Goal: Task Accomplishment & Management: Manage account settings

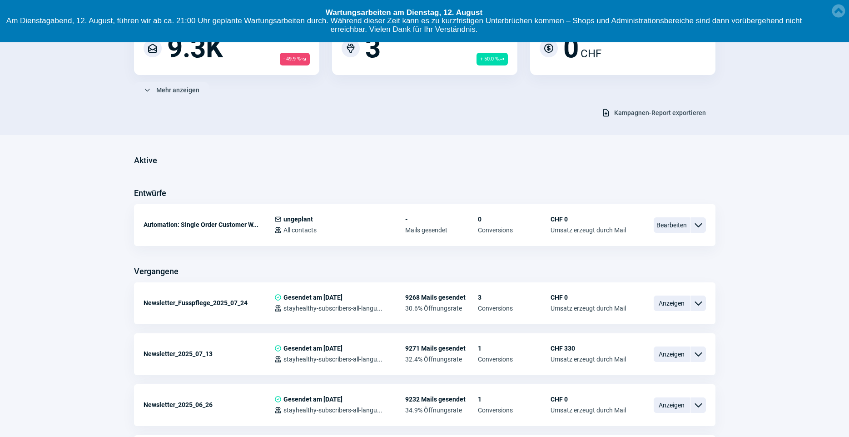
scroll to position [149, 0]
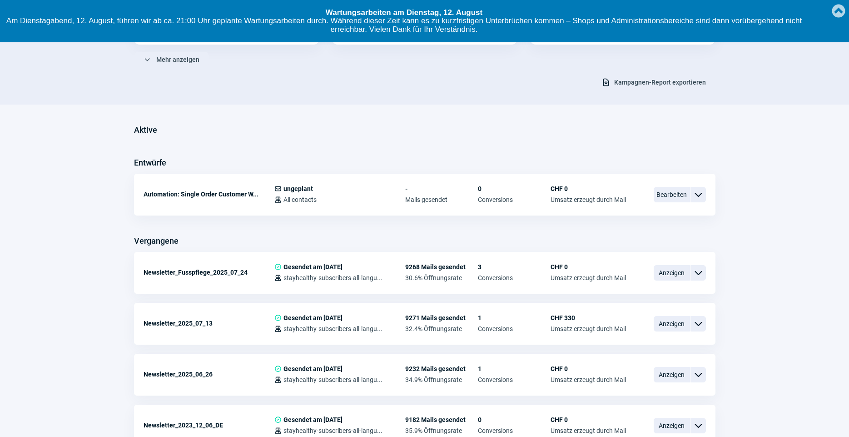
click at [844, 14] on link "Created with Raphaël 2.1.2" at bounding box center [839, 10] width 18 height 20
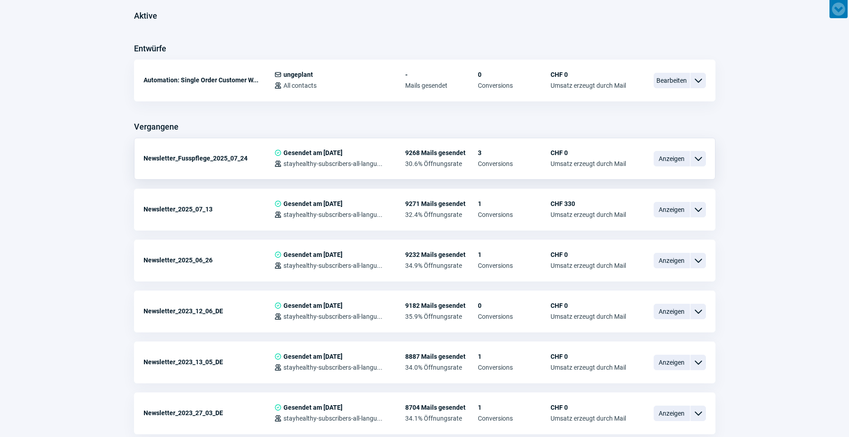
scroll to position [244, 0]
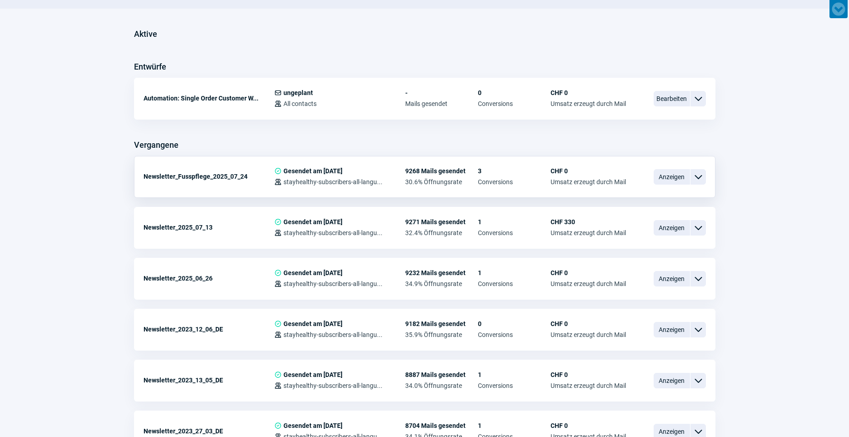
click at [702, 182] on div "ChevronDown icon" at bounding box center [698, 176] width 15 height 15
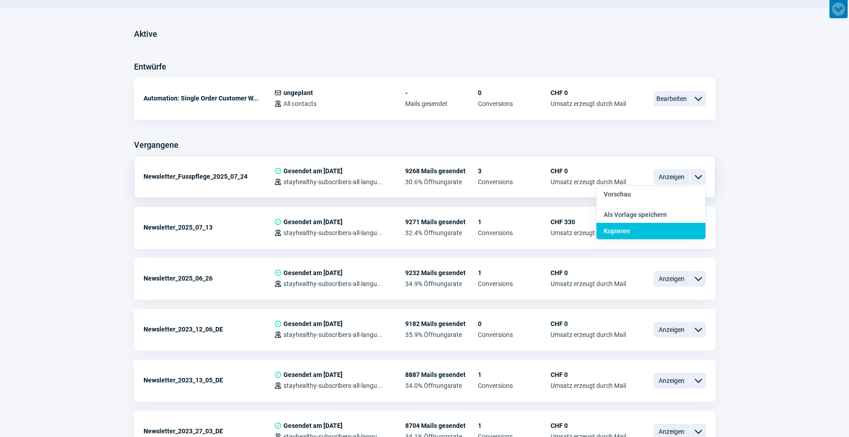
click at [668, 232] on div "Kopieren" at bounding box center [651, 231] width 109 height 16
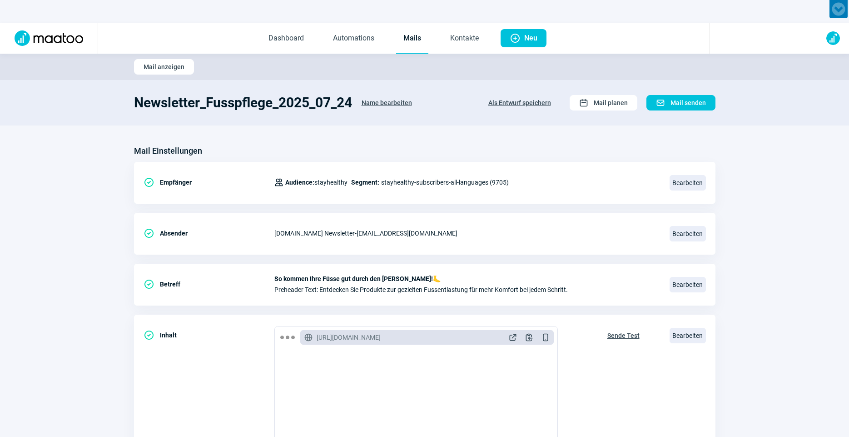
click at [376, 100] on span "Name bearbeiten" at bounding box center [387, 102] width 50 height 15
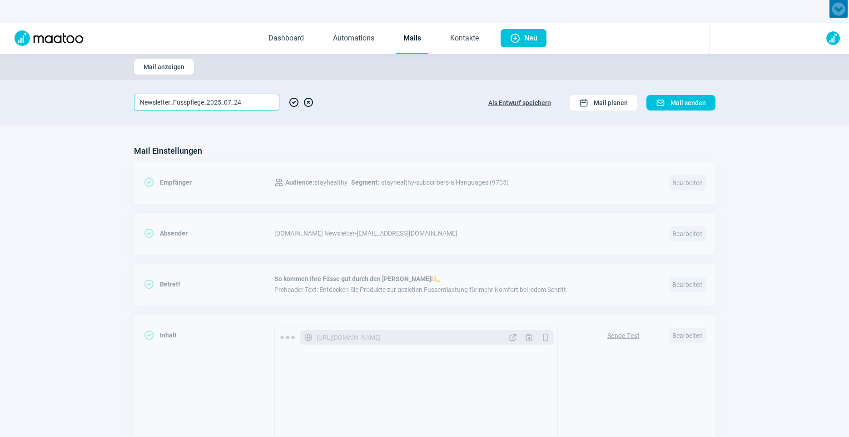
drag, startPoint x: 205, startPoint y: 103, endPoint x: 174, endPoint y: 101, distance: 31.4
click at [174, 101] on input "Newsletter_Fusspflege_2025_07_24" at bounding box center [206, 102] width 145 height 17
click at [209, 100] on input "Newsletter_Öle_2025_07_24" at bounding box center [206, 102] width 145 height 17
click at [224, 101] on input "Newsletter_Öle_2025_08_24" at bounding box center [206, 102] width 145 height 17
type input "Newsletter_Öle_2025_08_14"
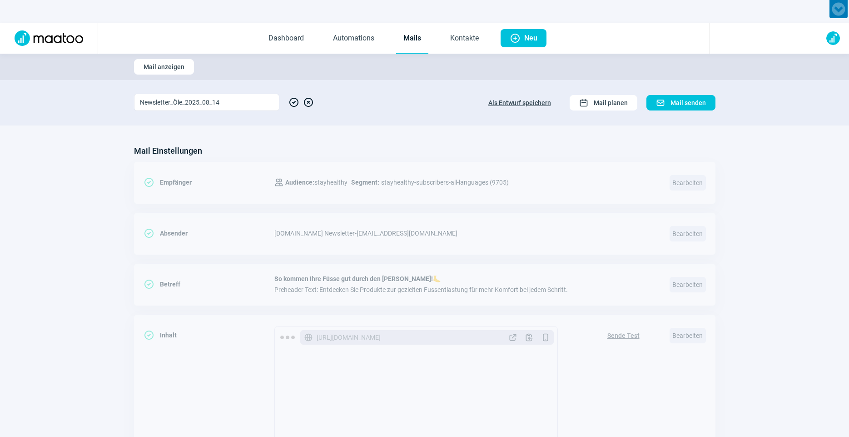
click at [292, 103] on span "CheckCircle icon" at bounding box center [294, 102] width 11 height 17
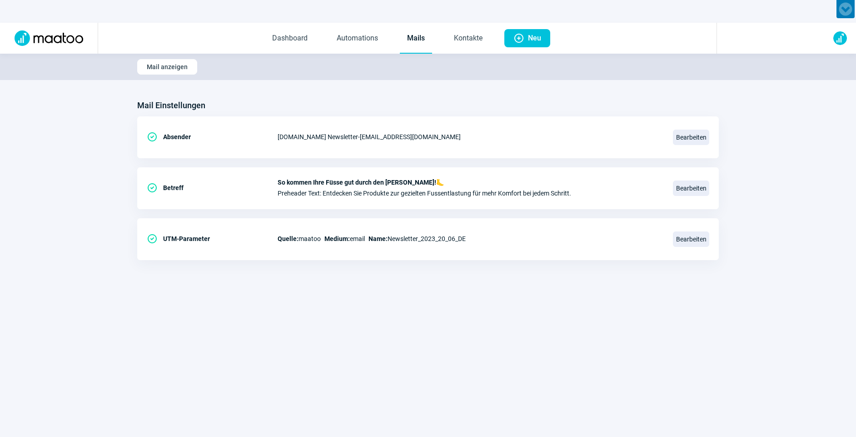
click at [409, 40] on link "Mails" at bounding box center [416, 39] width 32 height 30
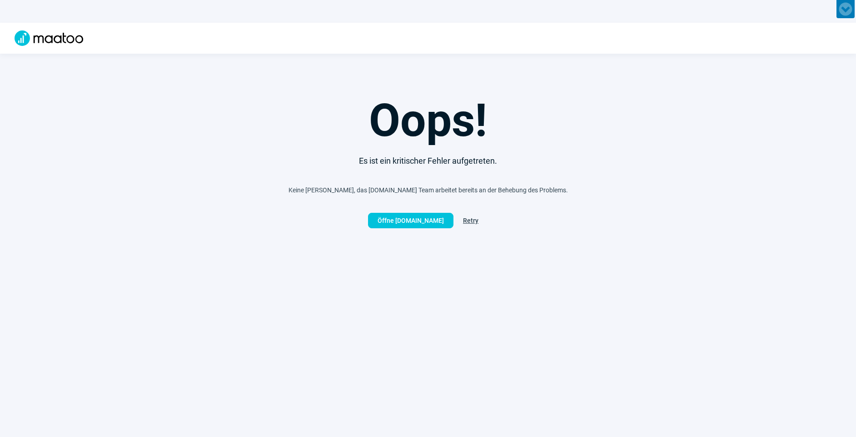
click at [464, 222] on span "Retry" at bounding box center [470, 220] width 15 height 15
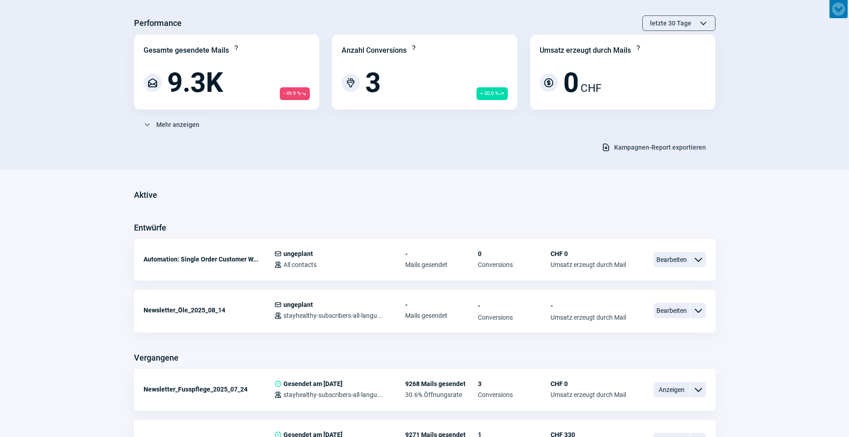
scroll to position [85, 0]
click at [670, 309] on span "Bearbeiten" at bounding box center [672, 309] width 36 height 15
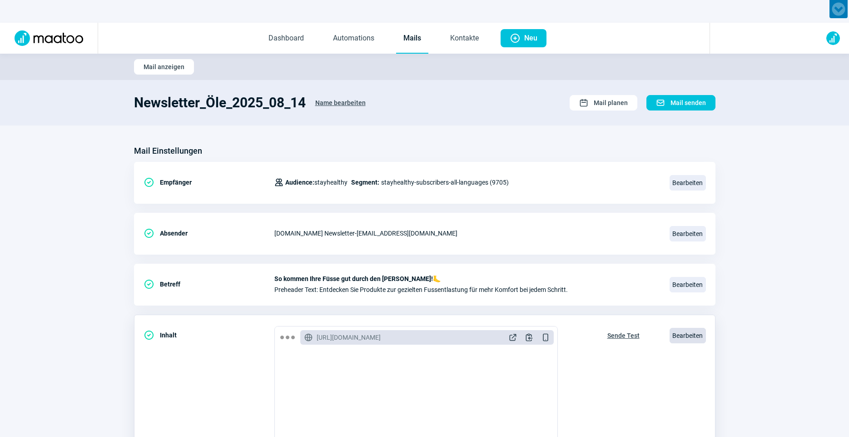
click at [679, 337] on span "Bearbeiten" at bounding box center [688, 335] width 36 height 15
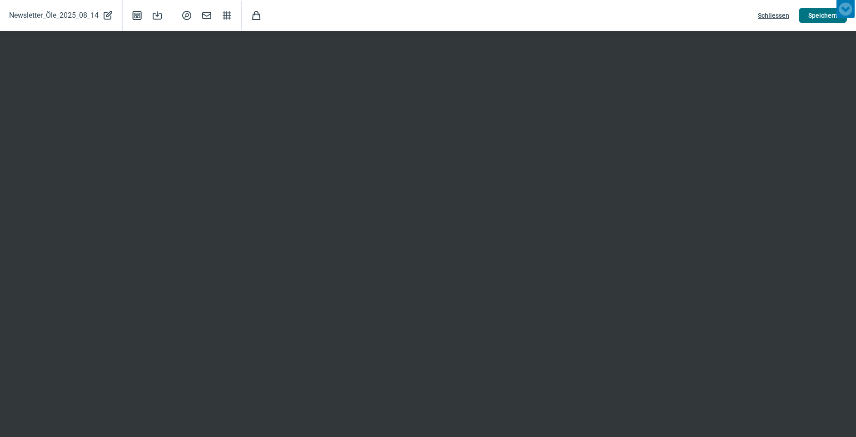
click at [834, 20] on span "Speichern" at bounding box center [822, 15] width 29 height 15
click at [818, 18] on span "Speichern" at bounding box center [822, 15] width 29 height 15
click at [788, 16] on span "Schliessen" at bounding box center [773, 15] width 31 height 15
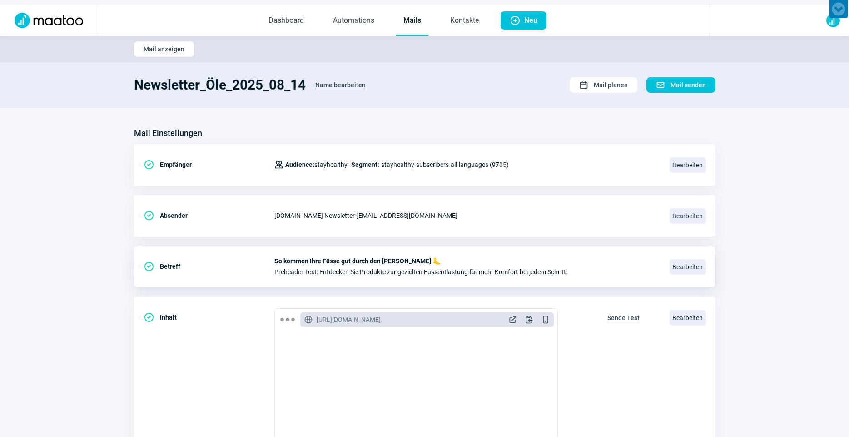
scroll to position [96, 0]
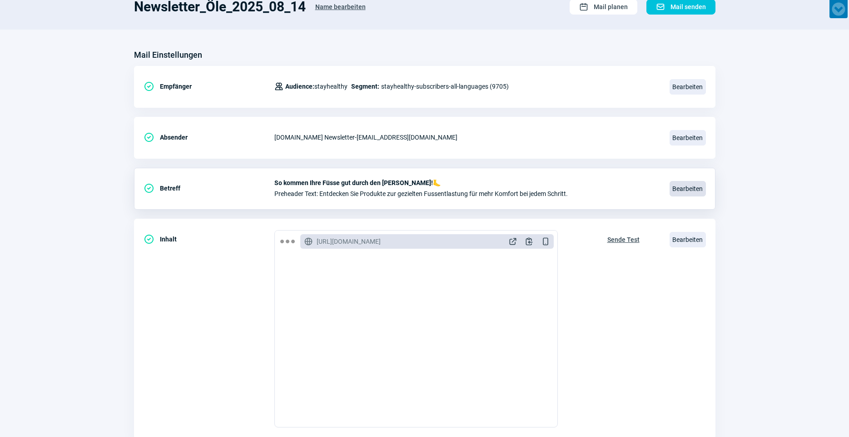
click at [695, 191] on span "Bearbeiten" at bounding box center [688, 188] width 36 height 15
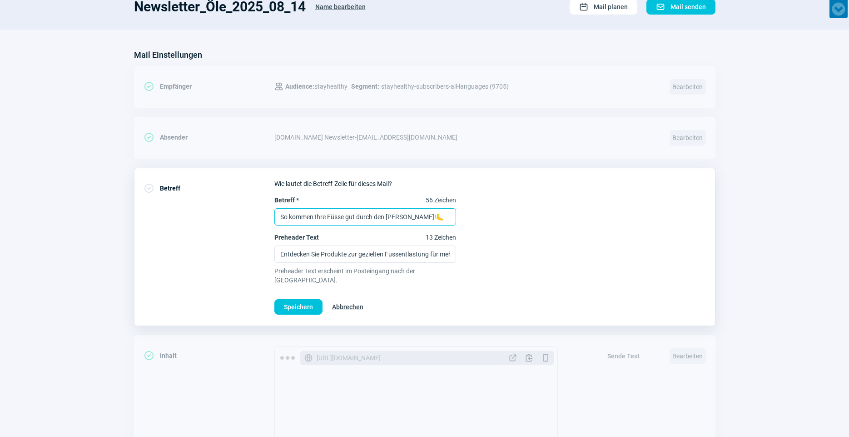
drag, startPoint x: 440, startPoint y: 218, endPoint x: 264, endPoint y: 214, distance: 175.9
click at [264, 214] on div "CheckCircle icon Betreff Wie lautet die Betreff-Zeile für dieses Mail? Betreff …" at bounding box center [425, 247] width 582 height 158
paste input "Frischer Sommerduft für Ihr Zuhause 🌿🍋"
type input "Frischer Sommerduft für Ihr Zuhause 🌿🍋"
drag, startPoint x: 278, startPoint y: 254, endPoint x: 462, endPoint y: 259, distance: 184.1
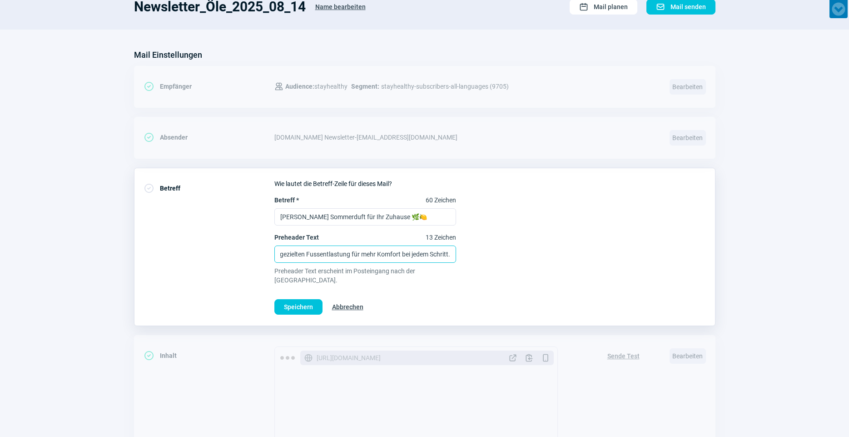
click at [462, 259] on div "Betreff * 60 Zeichen Frischer Sommerduft für Ihr Zuhause 🌿🍋 Preheader Text 13 Z…" at bounding box center [490, 239] width 432 height 89
paste input "ätherische Öle und Zubehör, die Leichtigkeit, Energie und den Duft des Sommers …"
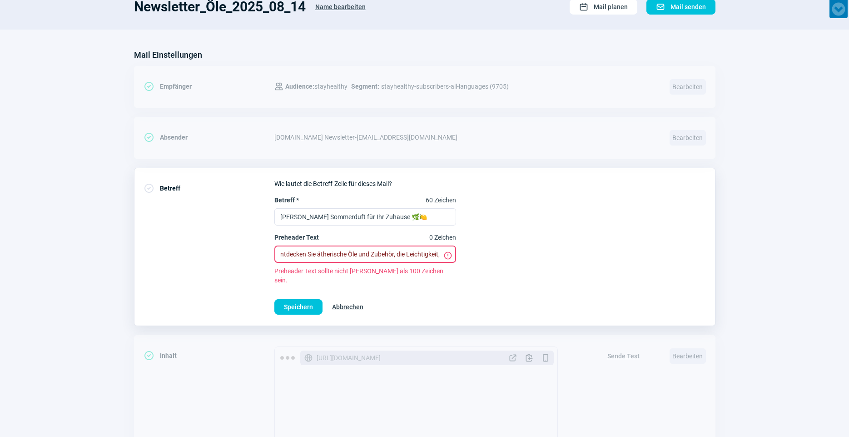
scroll to position [0, 0]
drag, startPoint x: 363, startPoint y: 254, endPoint x: 399, endPoint y: 250, distance: 35.7
click at [399, 250] on input "Entdecken Sie ätherische Öle und Zubehör, die Leichtigkeit, Energie und den Duf…" at bounding box center [365, 253] width 182 height 17
click at [398, 256] on input "Entdecken Sie ätherische Öle, die Leichtigkeit, Energie und den Duft des Sommer…" at bounding box center [365, 253] width 182 height 17
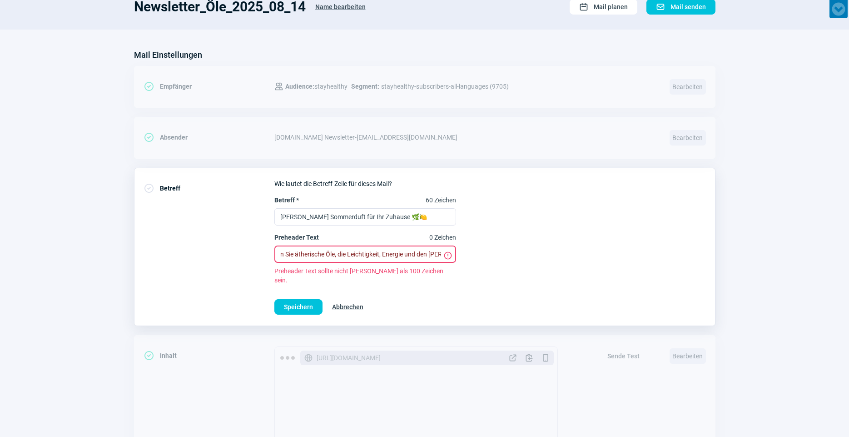
scroll to position [0, 27]
drag, startPoint x: 383, startPoint y: 254, endPoint x: 349, endPoint y: 252, distance: 33.7
click at [349, 252] on input "Entdecken Sie ätherische Öle, die Leichtigkeit, Energie und den Duft des Sommer…" at bounding box center [365, 253] width 182 height 17
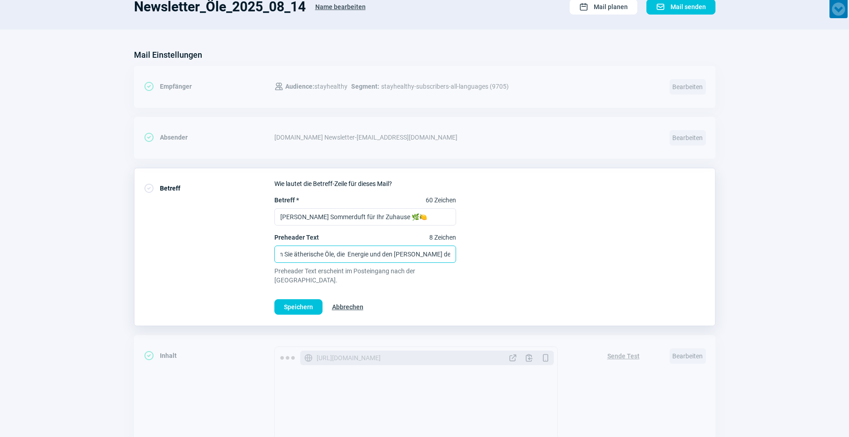
click at [348, 253] on input "Entdecken Sie ätherische Öle, die Energie und den Duft des Sommers in Ihren All…" at bounding box center [365, 253] width 182 height 17
click at [350, 254] on input "Entdecken Sie ätherische Öle, die Energie und den Duft des Sommers in Ihren All…" at bounding box center [365, 253] width 182 height 17
drag, startPoint x: 329, startPoint y: 254, endPoint x: 361, endPoint y: 252, distance: 31.9
click at [361, 252] on input "Entdecken Sie ätherische Öle, die Energie und den Duft des Sommers in Ihren All…" at bounding box center [365, 253] width 182 height 17
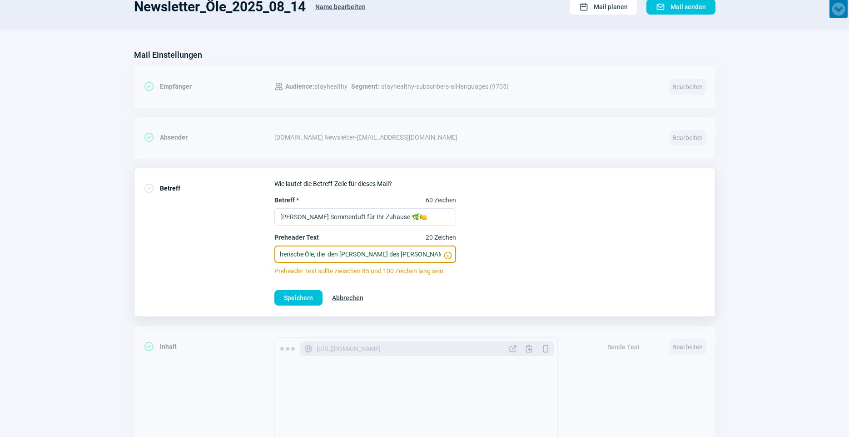
click at [331, 253] on input "Entdecken Sie ätherische Öle, die den Duft des Sommers in Ihren Alltag bringen." at bounding box center [365, 253] width 182 height 17
type input "Entdecken Sie ätherische Öle, die den Duft des Sommers in Ihren Alltag bringen."
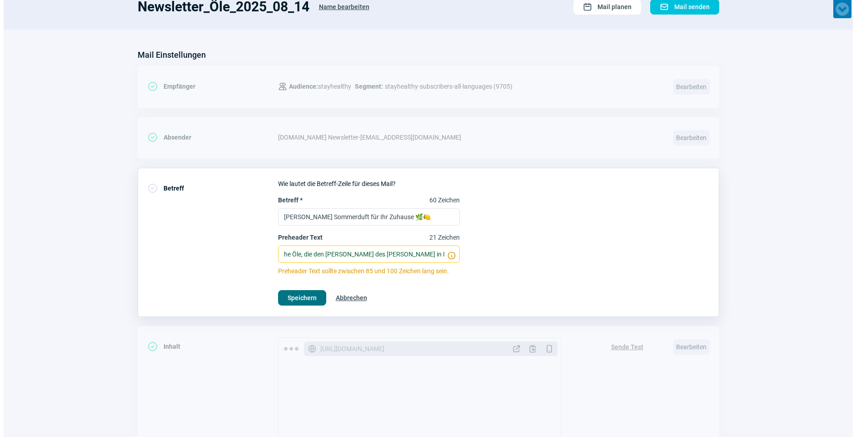
scroll to position [0, 0]
click at [294, 300] on span "Speichern" at bounding box center [298, 297] width 29 height 15
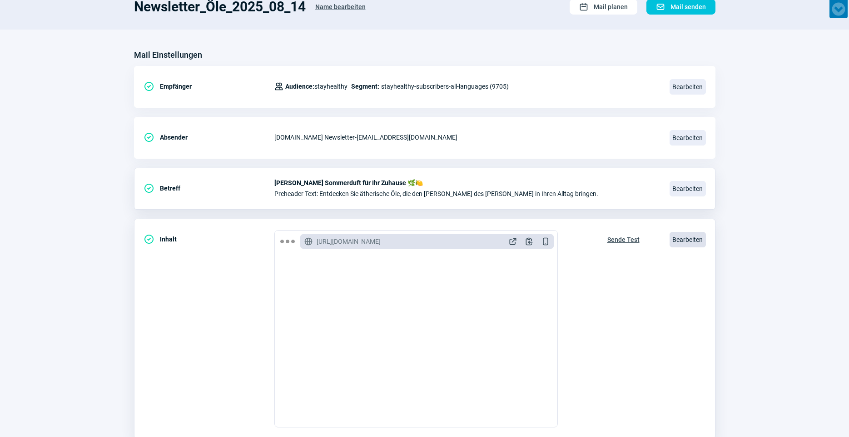
click at [684, 236] on span "Bearbeiten" at bounding box center [688, 239] width 36 height 15
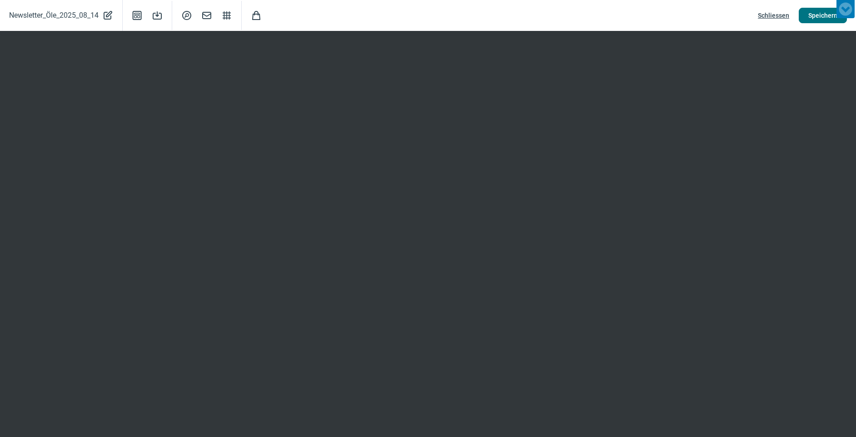
click at [818, 20] on span "Speichern" at bounding box center [822, 15] width 29 height 15
click at [820, 15] on span "Speichern" at bounding box center [822, 15] width 29 height 15
click at [827, 15] on span "Speichern" at bounding box center [822, 15] width 29 height 15
click at [828, 13] on span "Speichern" at bounding box center [822, 15] width 29 height 15
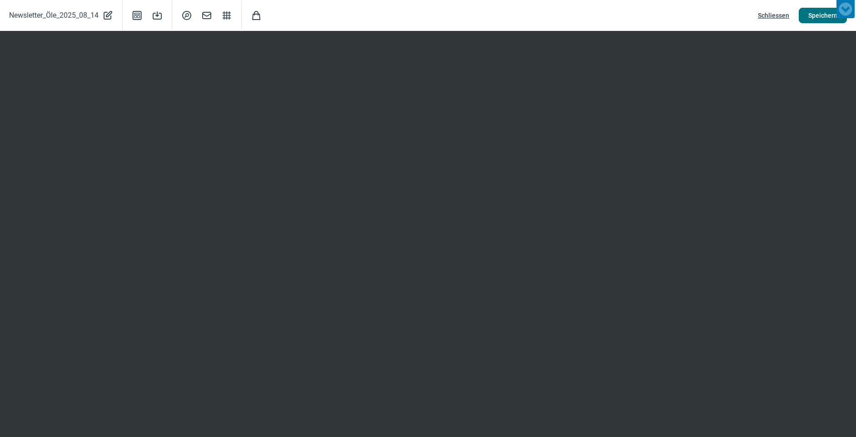
click at [823, 17] on span "Speichern" at bounding box center [822, 15] width 29 height 15
click at [821, 17] on span "Speichern" at bounding box center [822, 15] width 29 height 15
click at [828, 18] on span "Speichern" at bounding box center [822, 15] width 29 height 15
click at [826, 20] on span "Speichern" at bounding box center [822, 15] width 29 height 15
click at [813, 19] on span "Speichern" at bounding box center [822, 15] width 29 height 15
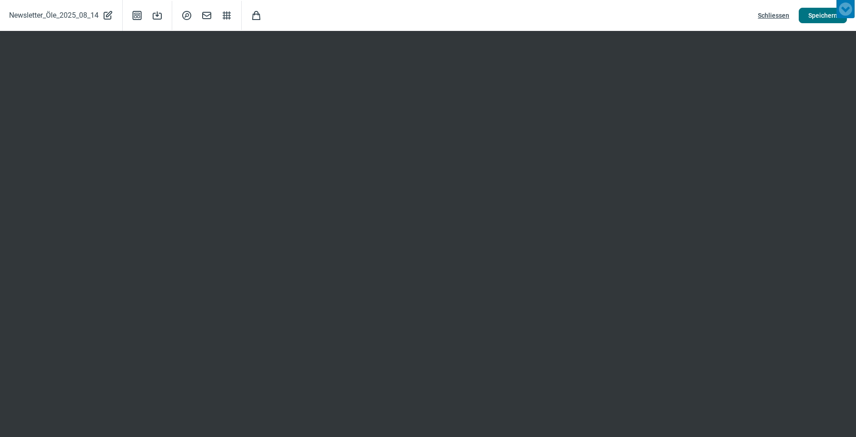
click at [813, 19] on span "Speichern" at bounding box center [822, 15] width 29 height 15
click at [813, 17] on span "Speichern" at bounding box center [822, 15] width 29 height 15
click at [189, 18] on span "SearchCircle icon" at bounding box center [186, 15] width 11 height 11
click at [812, 15] on span "Speichern" at bounding box center [822, 15] width 29 height 15
click at [821, 19] on span "Speichern" at bounding box center [822, 15] width 29 height 15
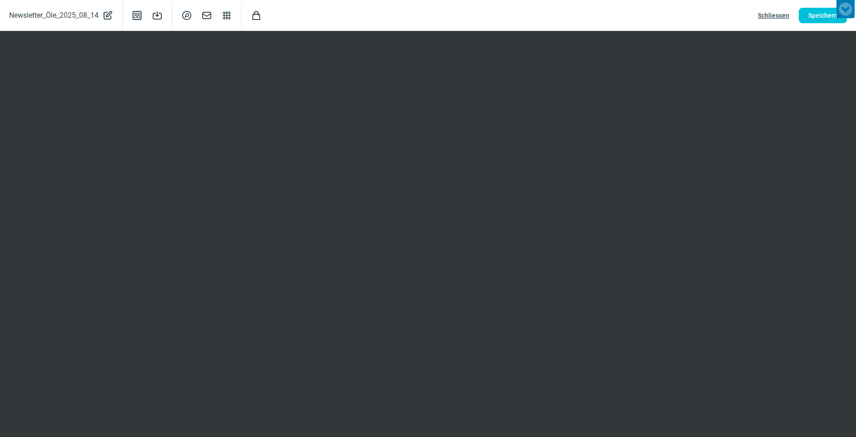
click at [195, 19] on div "SearchCircle icon Mail icon Structure icon" at bounding box center [207, 15] width 70 height 29
click at [192, 18] on span "SearchCircle icon" at bounding box center [186, 15] width 11 height 11
click at [828, 18] on span "Speichern" at bounding box center [822, 15] width 29 height 15
click at [189, 17] on span "SearchCircle icon" at bounding box center [186, 15] width 11 height 11
click at [830, 20] on span "Speichern" at bounding box center [822, 15] width 29 height 15
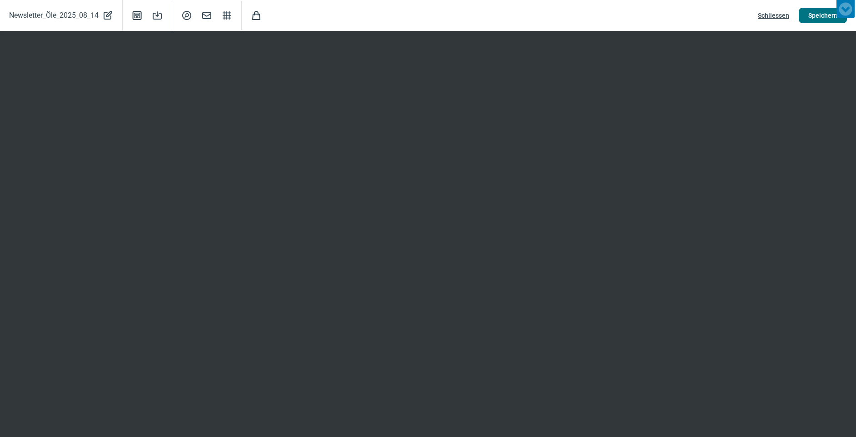
click at [804, 18] on button "Speichern" at bounding box center [823, 15] width 48 height 15
click at [785, 18] on span "Schliessen" at bounding box center [773, 15] width 31 height 15
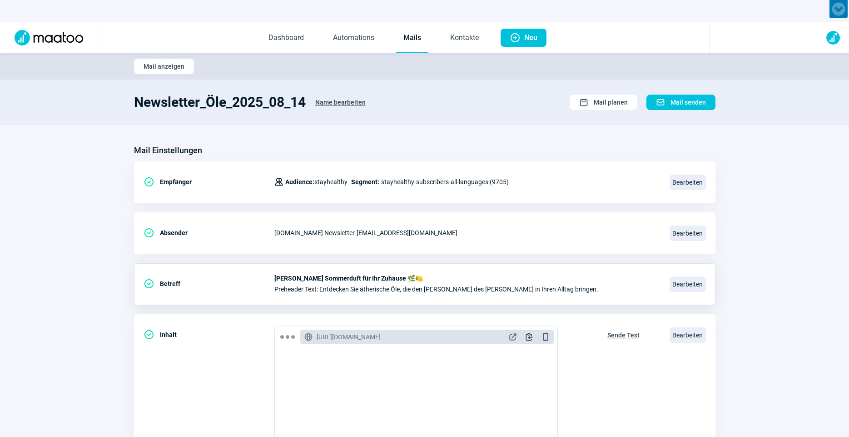
scroll to position [0, 0]
click at [577, 107] on button "Calendar icon Mail planen" at bounding box center [604, 102] width 68 height 15
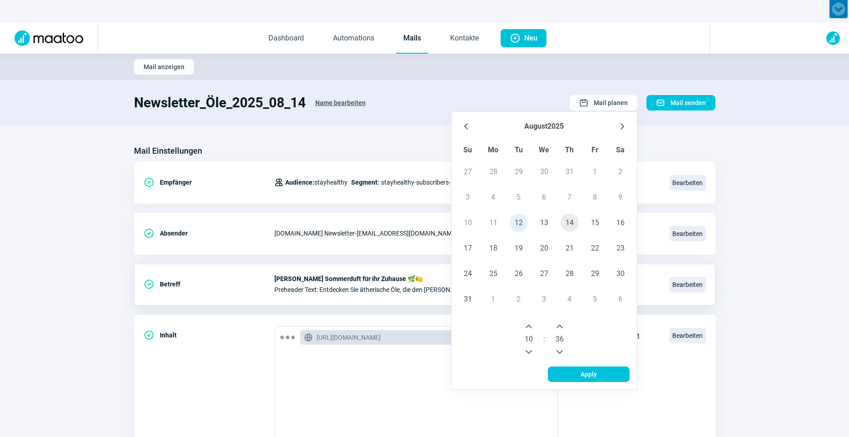
click at [566, 223] on span "14" at bounding box center [570, 223] width 18 height 18
click at [528, 351] on icon "Previous Hour" at bounding box center [529, 352] width 6 height 4
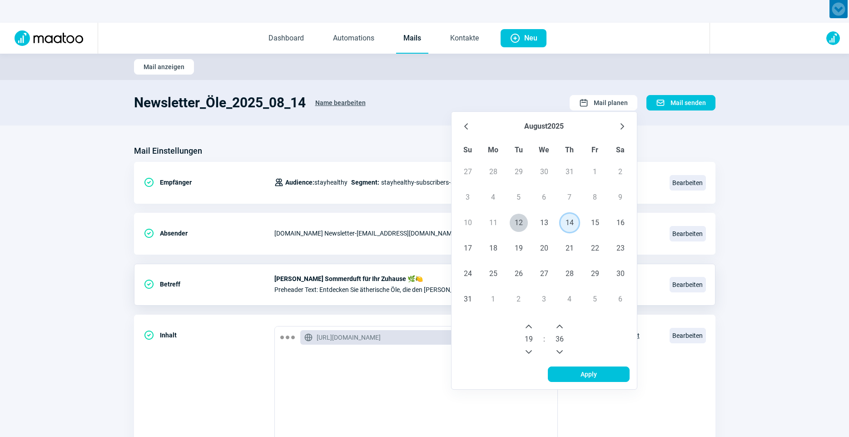
click at [528, 351] on icon "Previous Hour" at bounding box center [529, 352] width 6 height 4
click at [557, 351] on icon "Previous Minute" at bounding box center [559, 351] width 7 height 7
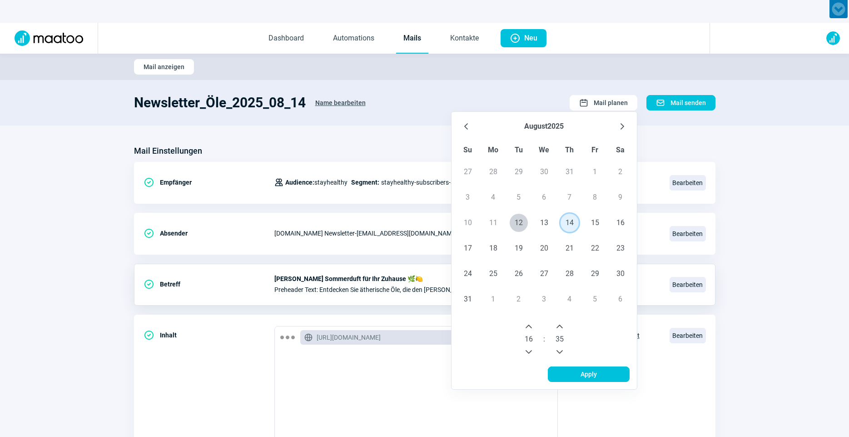
click at [557, 351] on icon "Previous Minute" at bounding box center [559, 351] width 7 height 7
click at [560, 325] on icon "Next Minute" at bounding box center [560, 326] width 6 height 4
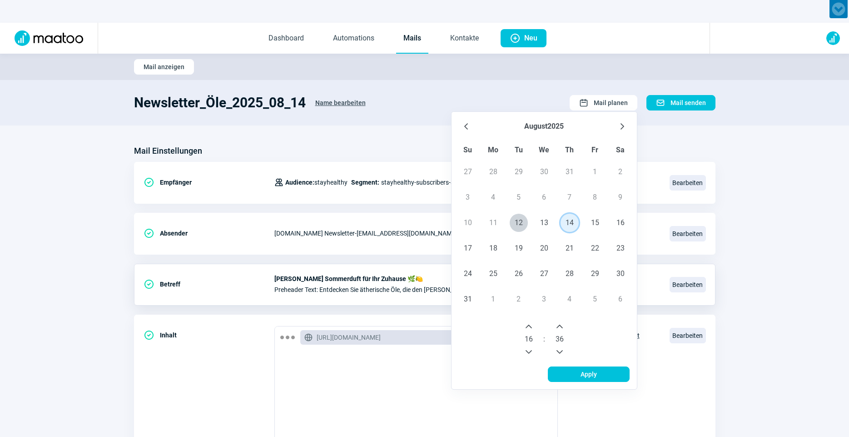
click at [560, 325] on icon "Next Minute" at bounding box center [560, 326] width 6 height 4
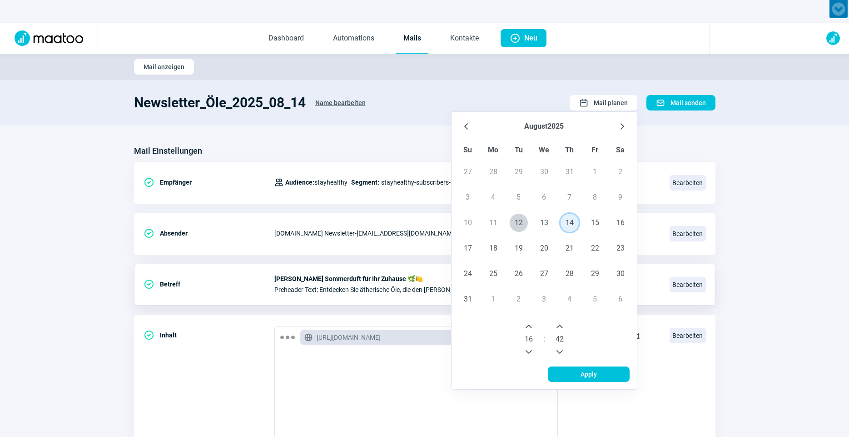
click at [560, 325] on icon "Next Minute" at bounding box center [560, 326] width 6 height 4
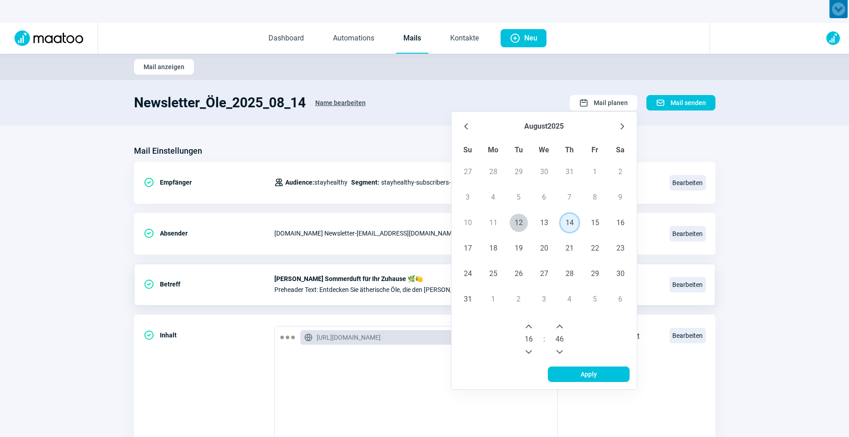
click at [560, 325] on icon "Next Minute" at bounding box center [560, 326] width 6 height 4
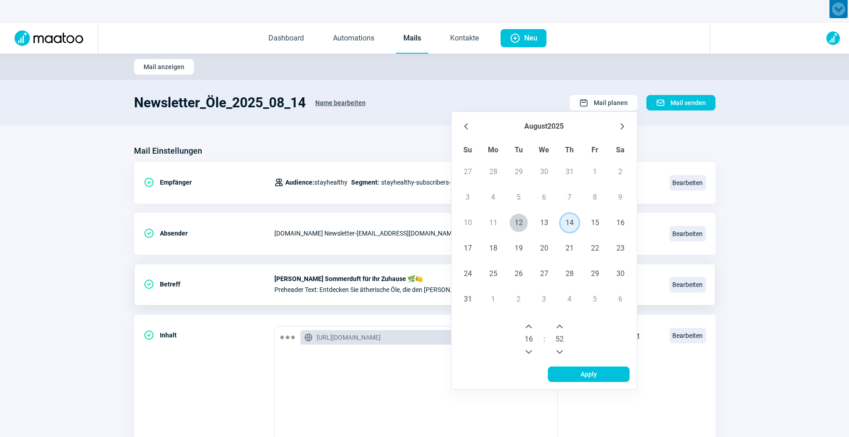
click at [560, 325] on icon "Next Minute" at bounding box center [560, 326] width 6 height 4
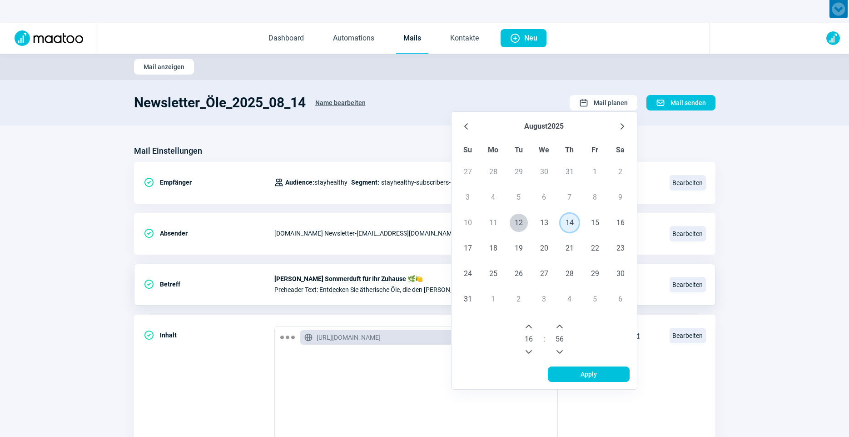
click at [560, 325] on icon "Next Minute" at bounding box center [560, 326] width 6 height 4
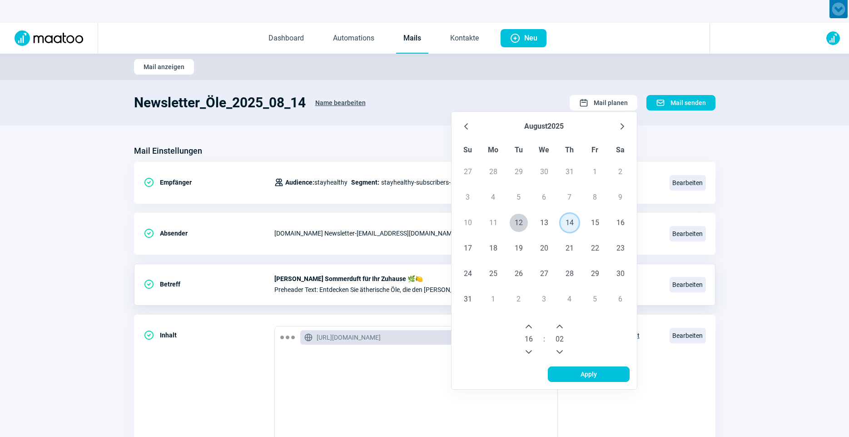
click at [560, 325] on icon "Next Minute" at bounding box center [560, 326] width 6 height 4
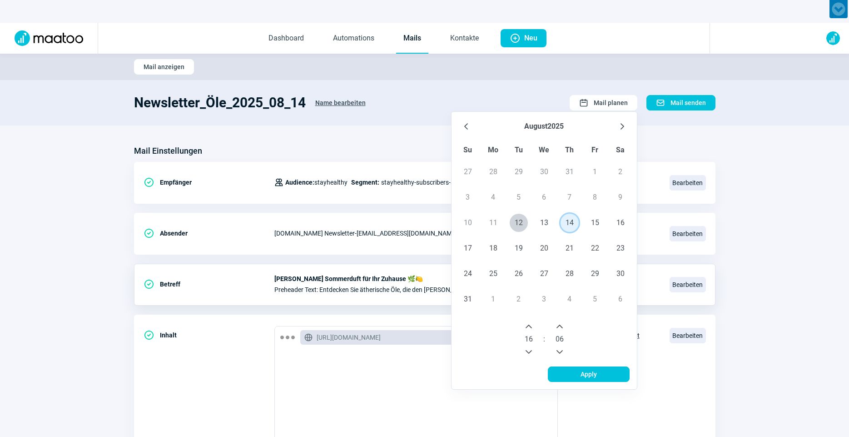
click at [560, 325] on icon "Next Minute" at bounding box center [560, 326] width 6 height 4
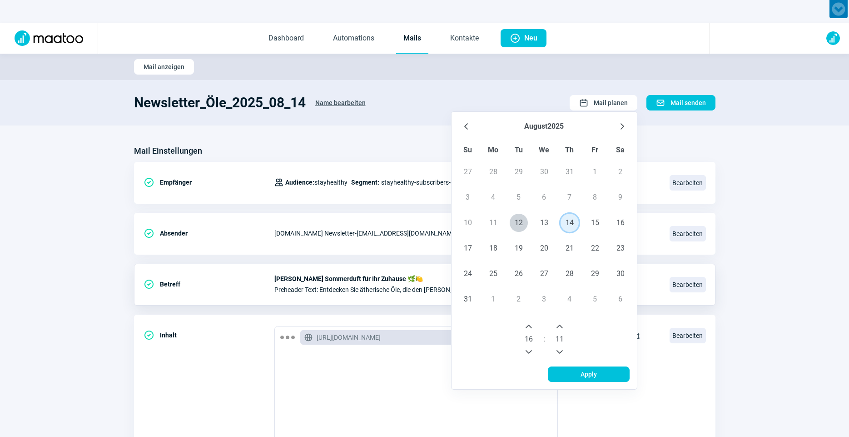
click at [560, 325] on icon "Next Minute" at bounding box center [560, 326] width 6 height 4
click at [577, 371] on span "Apply" at bounding box center [589, 374] width 63 height 15
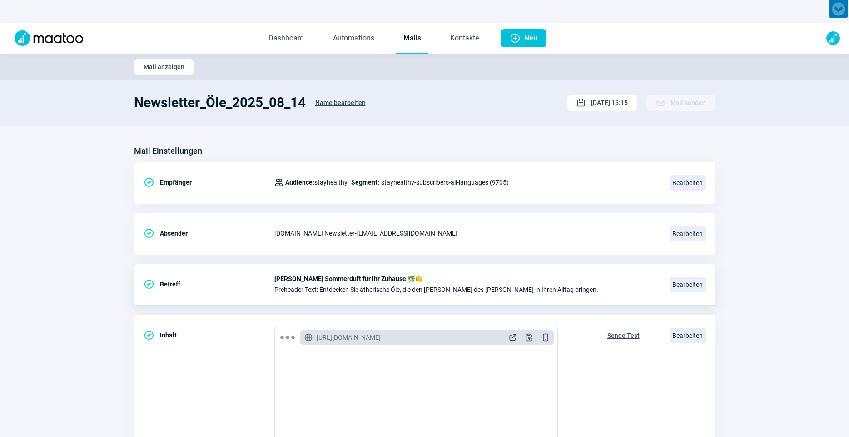
click at [413, 37] on link "Mails" at bounding box center [412, 39] width 32 height 30
